Goal: Transaction & Acquisition: Purchase product/service

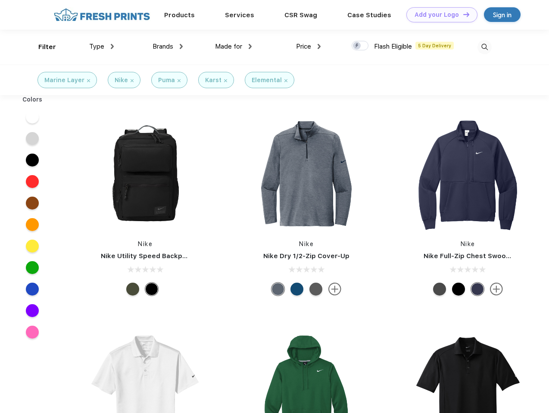
click at [438, 15] on link "Add your Logo Design Tool" at bounding box center [441, 14] width 71 height 15
click at [0, 0] on div "Design Tool" at bounding box center [0, 0] width 0 height 0
click at [462, 14] on link "Add your Logo Design Tool" at bounding box center [441, 14] width 71 height 15
click at [41, 47] on div "Filter" at bounding box center [47, 47] width 18 height 10
click at [102, 47] on span "Type" at bounding box center [96, 47] width 15 height 8
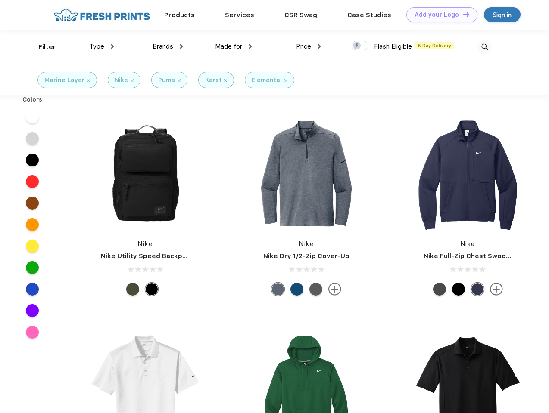
click at [168, 47] on span "Brands" at bounding box center [162, 47] width 21 height 8
click at [233, 47] on span "Made for" at bounding box center [228, 47] width 27 height 8
click at [308, 47] on span "Price" at bounding box center [303, 47] width 15 height 8
click at [360, 46] on div at bounding box center [359, 45] width 17 height 9
click at [357, 46] on input "checkbox" at bounding box center [354, 43] width 6 height 6
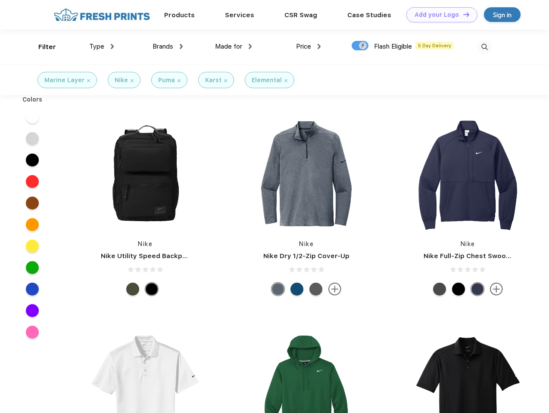
click at [484, 47] on img at bounding box center [484, 47] width 14 height 14
